Goal: Task Accomplishment & Management: Use online tool/utility

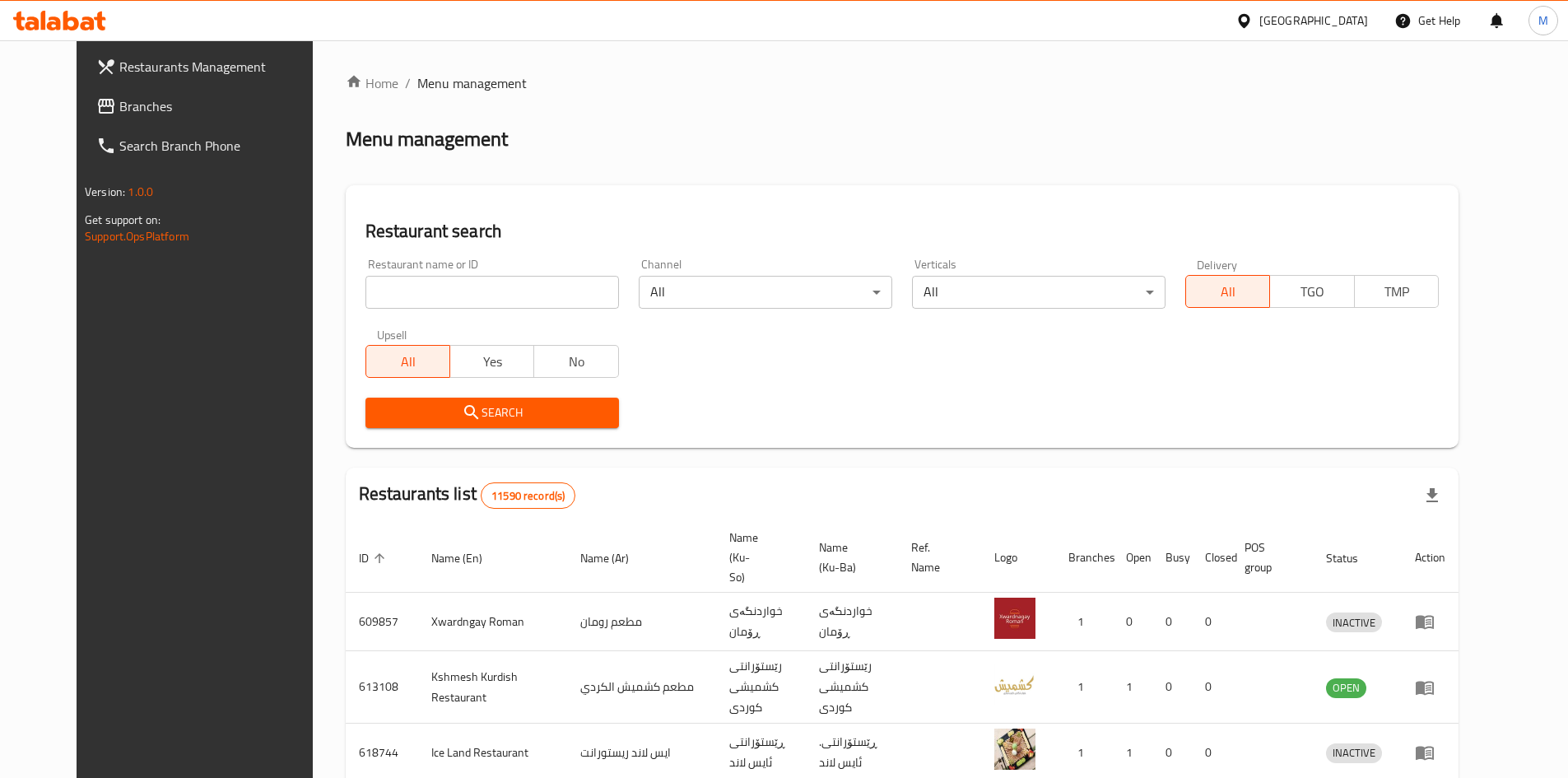
click at [460, 292] on input "search" at bounding box center [492, 292] width 253 height 33
type input "ankawa"
click at [513, 411] on span "Search" at bounding box center [492, 413] width 228 height 21
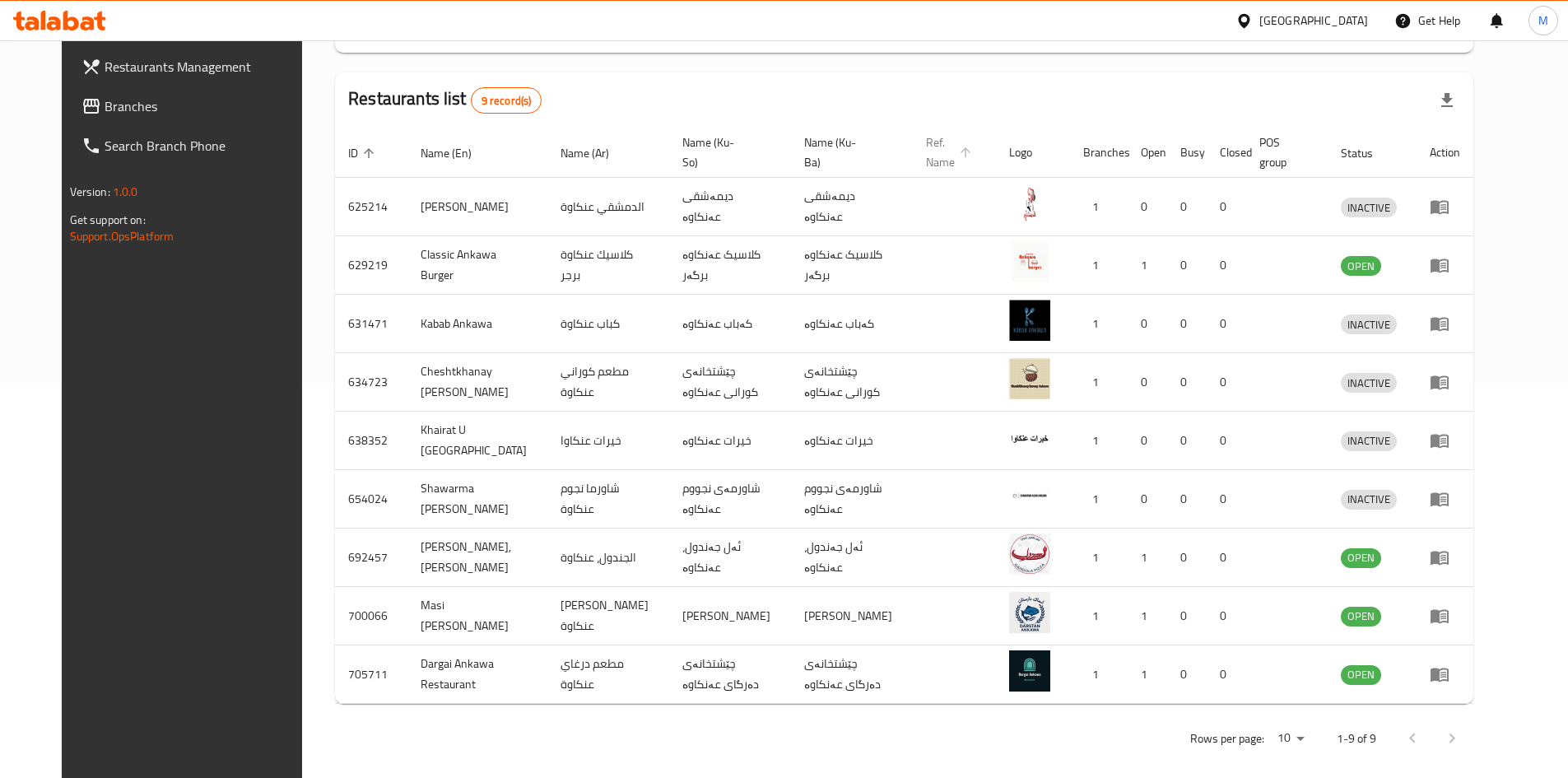
scroll to position [397, 0]
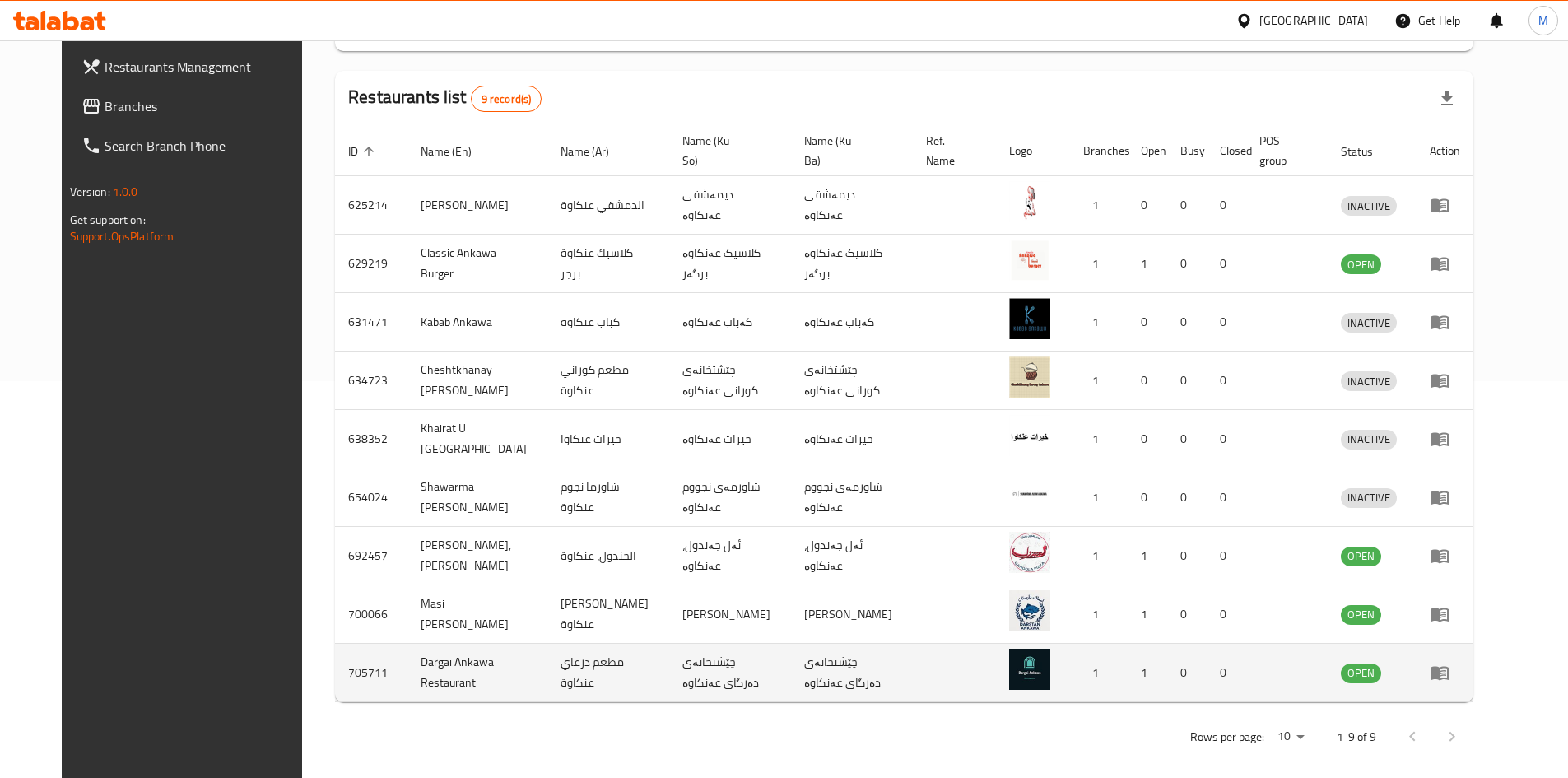
click at [1450, 670] on icon "enhanced table" at bounding box center [1440, 673] width 20 height 20
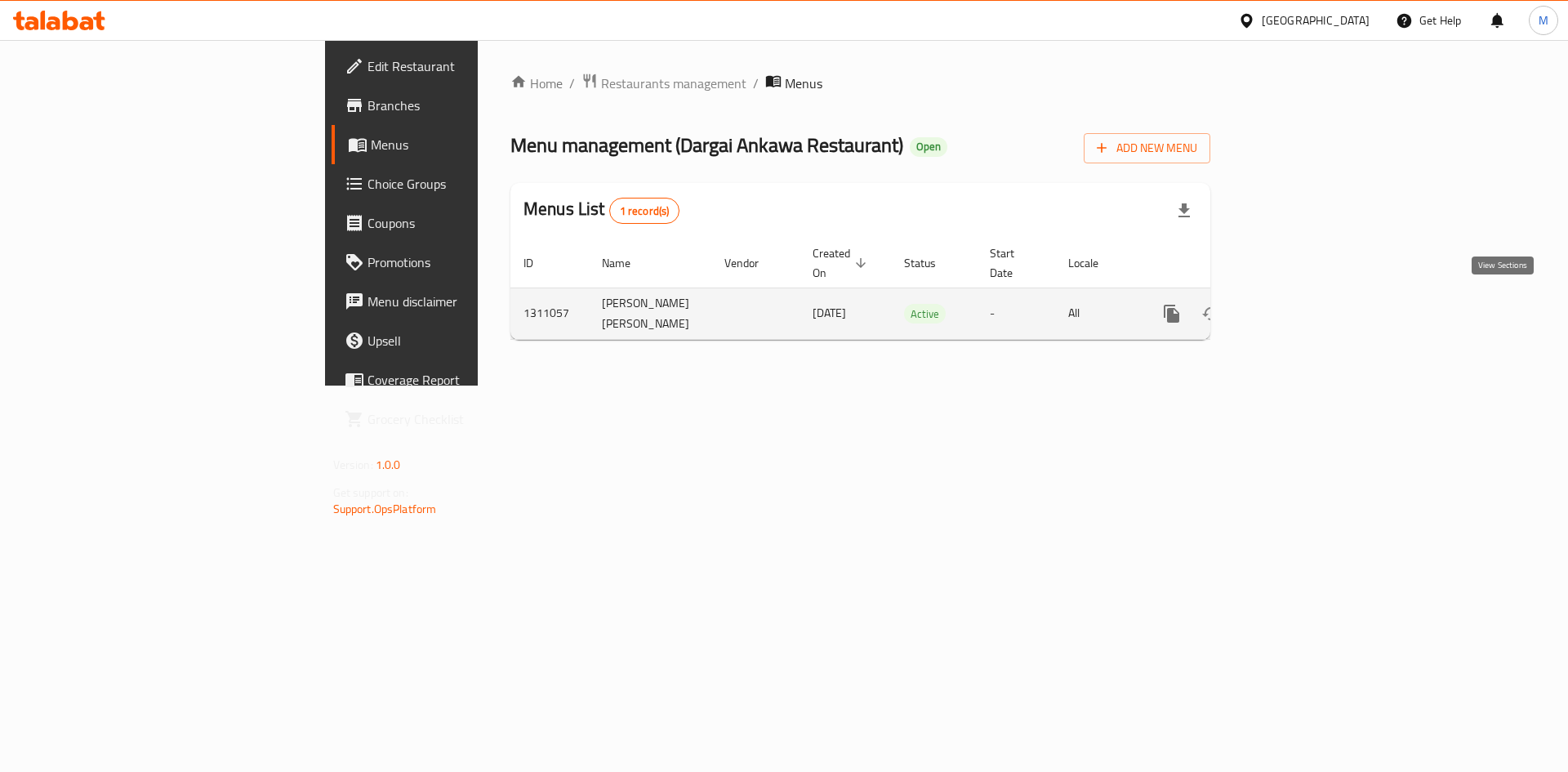
click at [1300, 307] on icon "enhanced table" at bounding box center [1290, 314] width 20 height 20
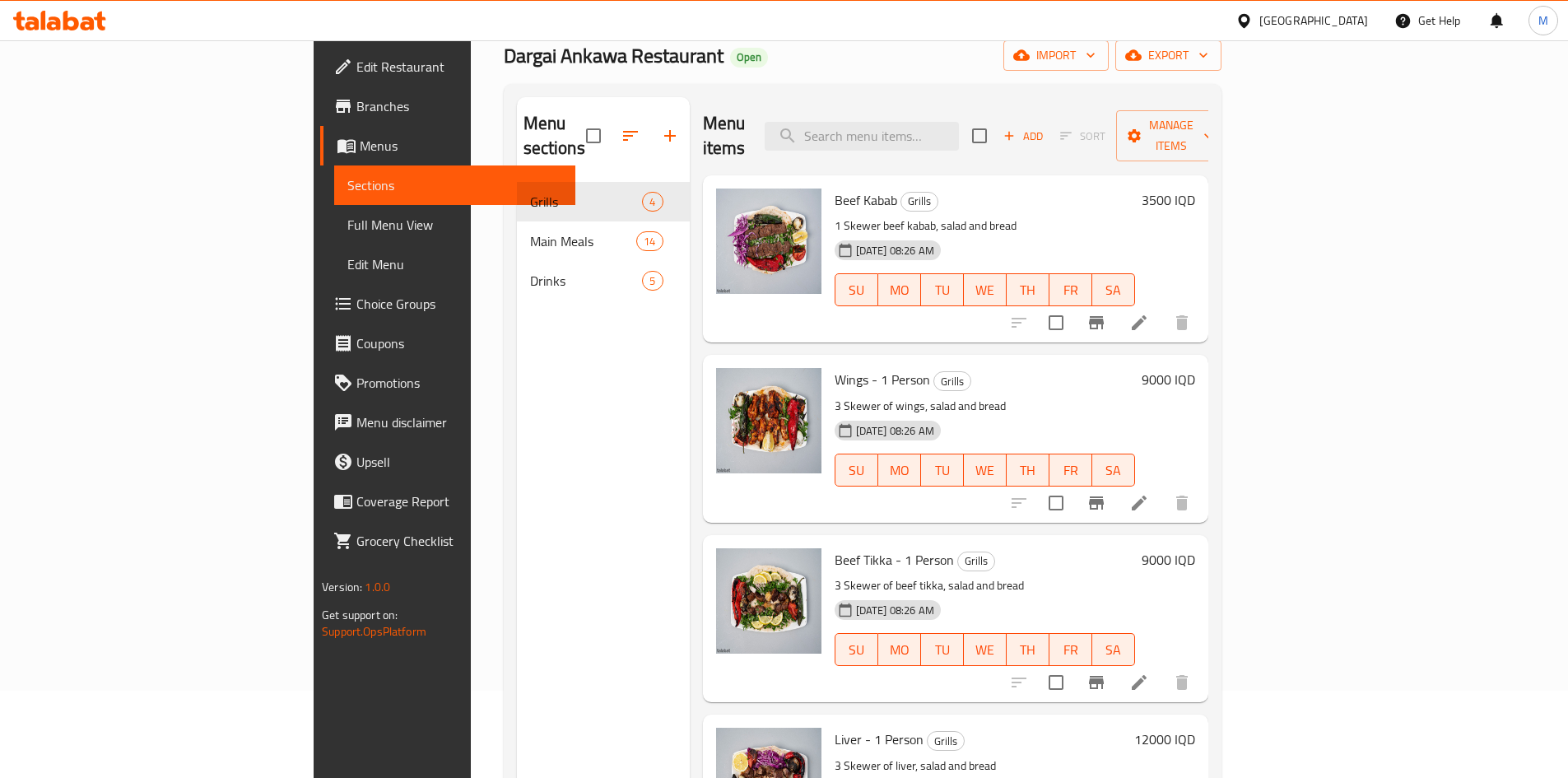
scroll to position [231, 0]
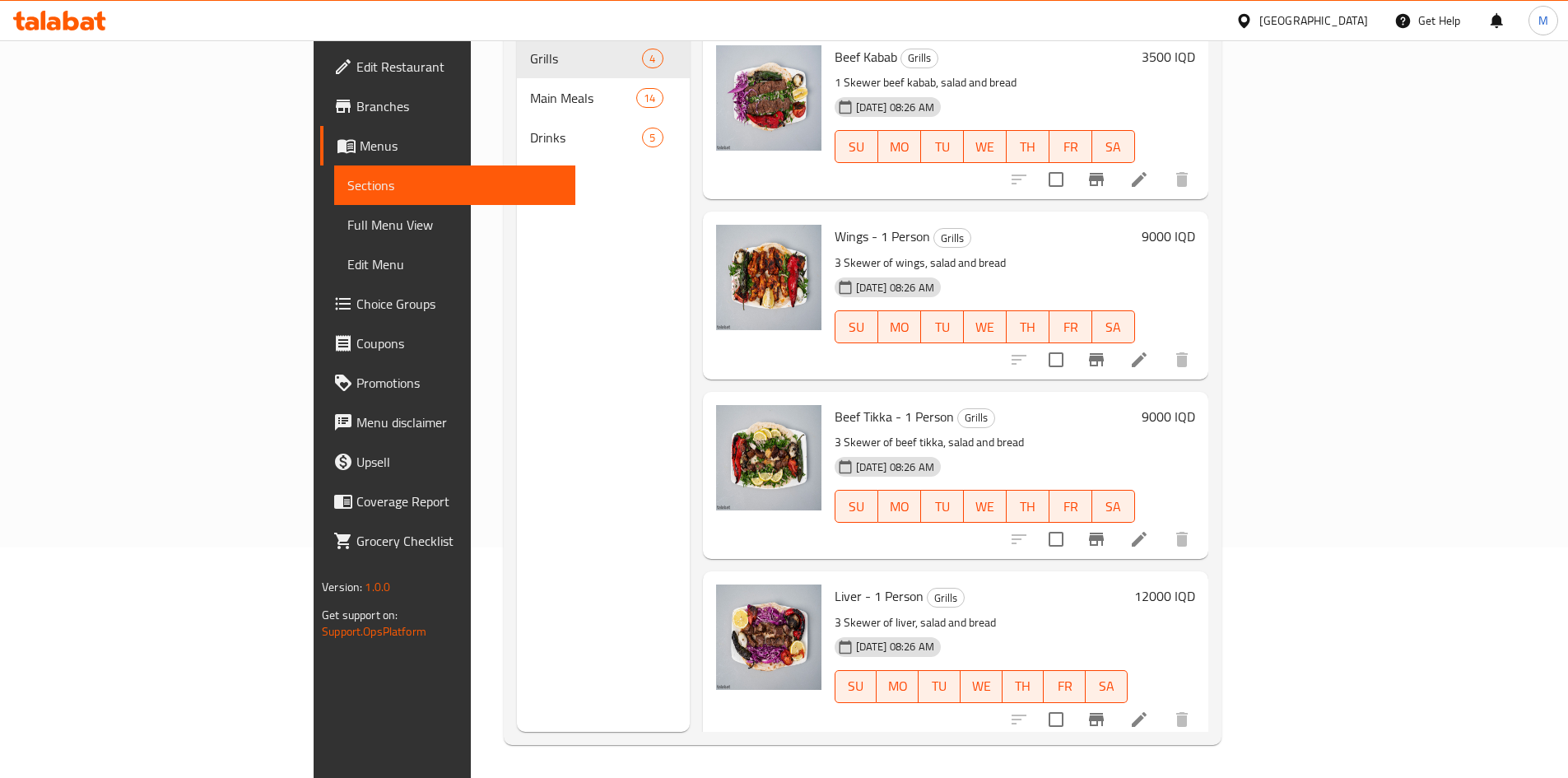
click at [1196, 405] on h6 "9000 IQD" at bounding box center [1168, 416] width 54 height 23
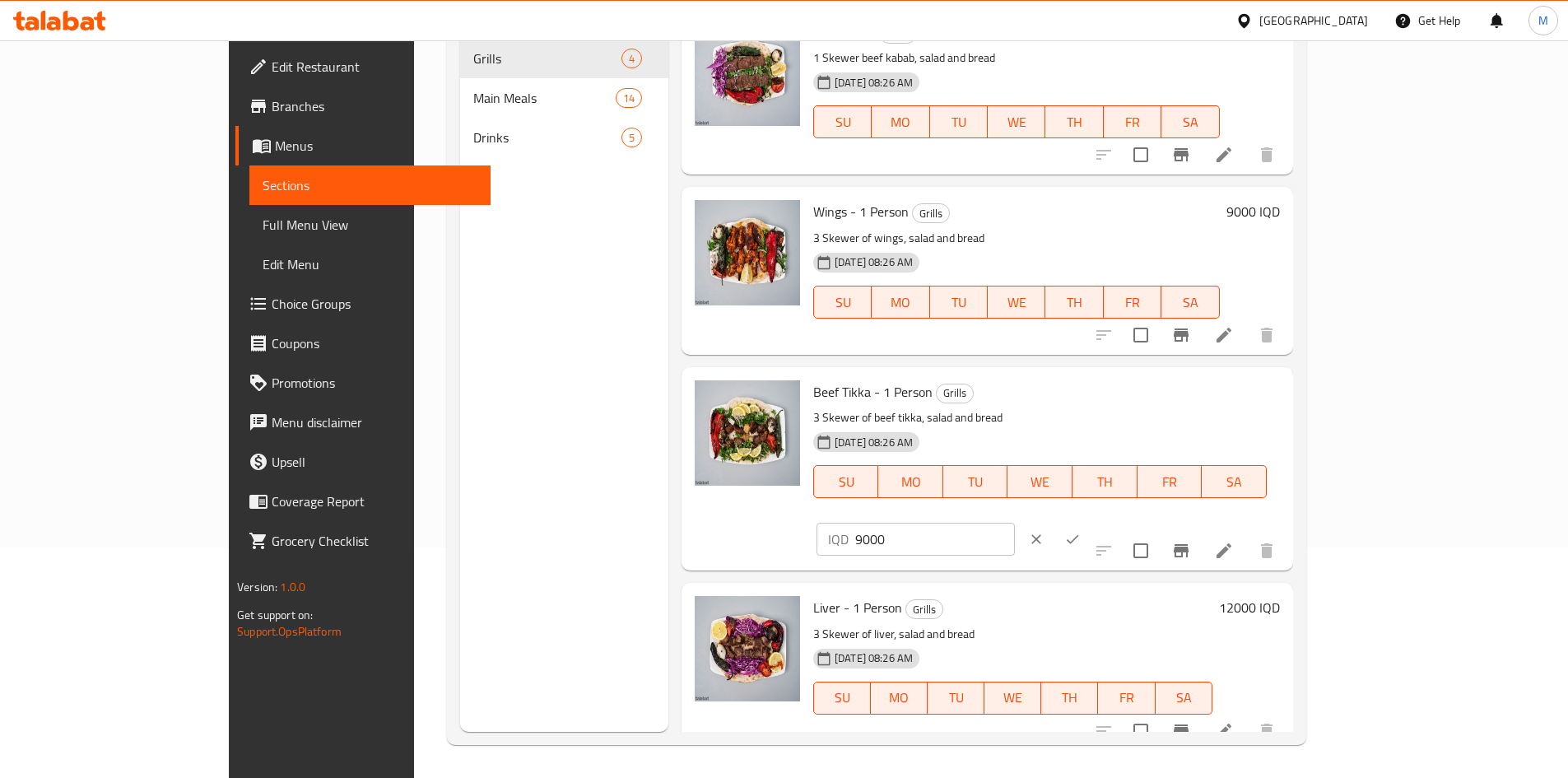
click at [1015, 523] on input "9000" at bounding box center [935, 540] width 160 height 33
type input "15000"
click at [1081, 531] on icon "ok" at bounding box center [1072, 540] width 17 height 17
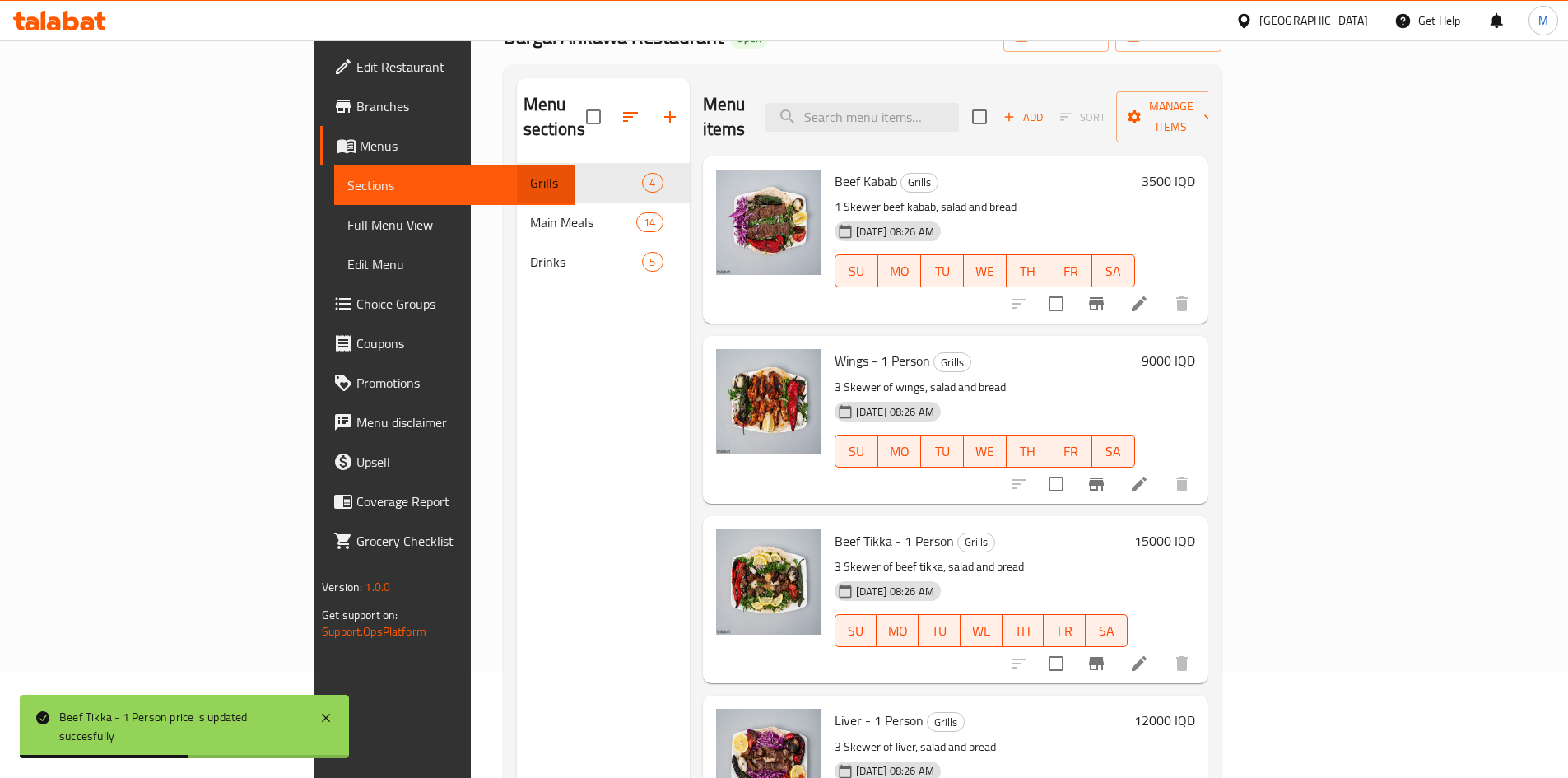
scroll to position [0, 0]
